Goal: Information Seeking & Learning: Learn about a topic

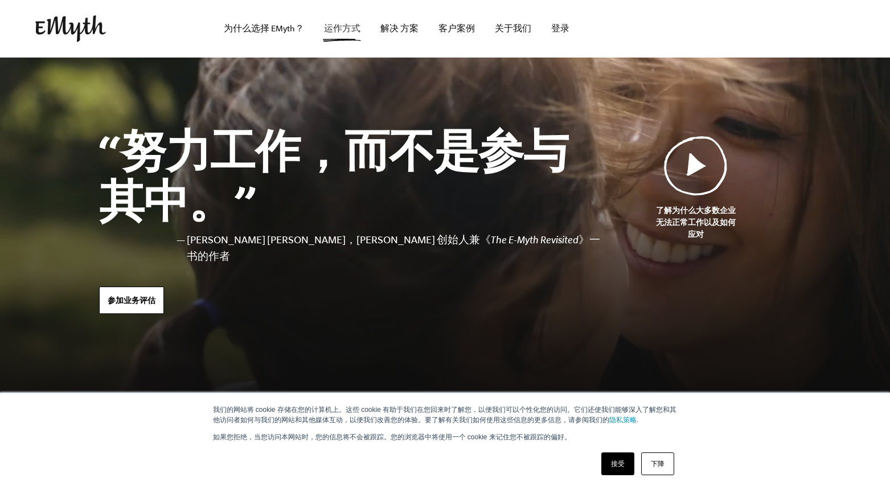
click at [340, 30] on link "运作方式" at bounding box center [342, 29] width 55 height 58
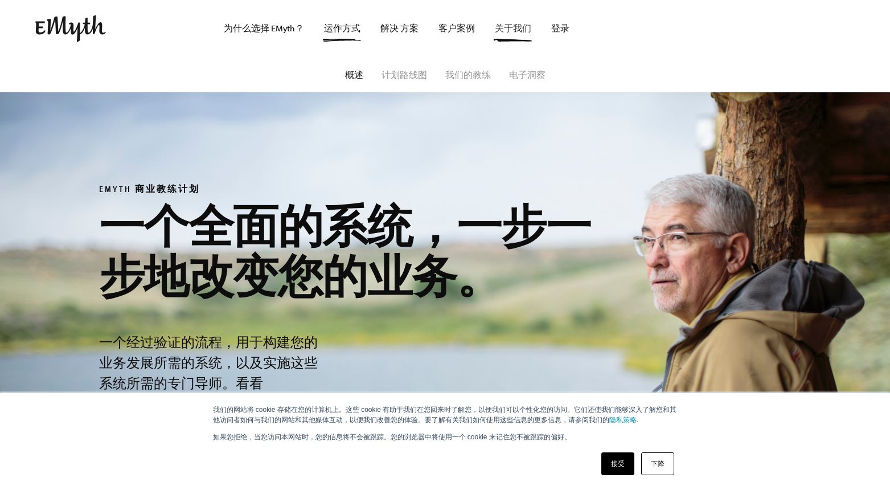
click at [519, 38] on link "关于我们" at bounding box center [513, 29] width 55 height 58
